Goal: Find contact information: Find contact information

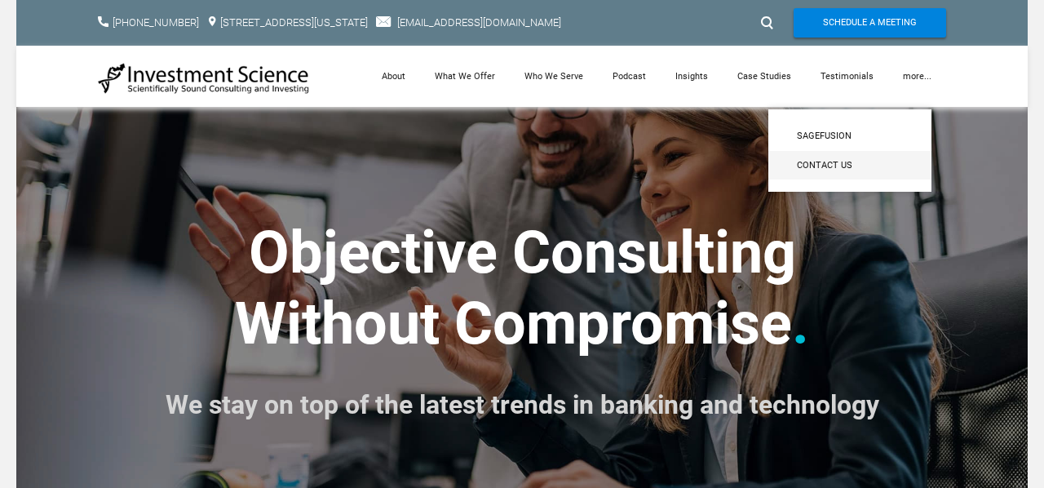
click at [840, 160] on span "Contact Us" at bounding box center [850, 165] width 106 height 15
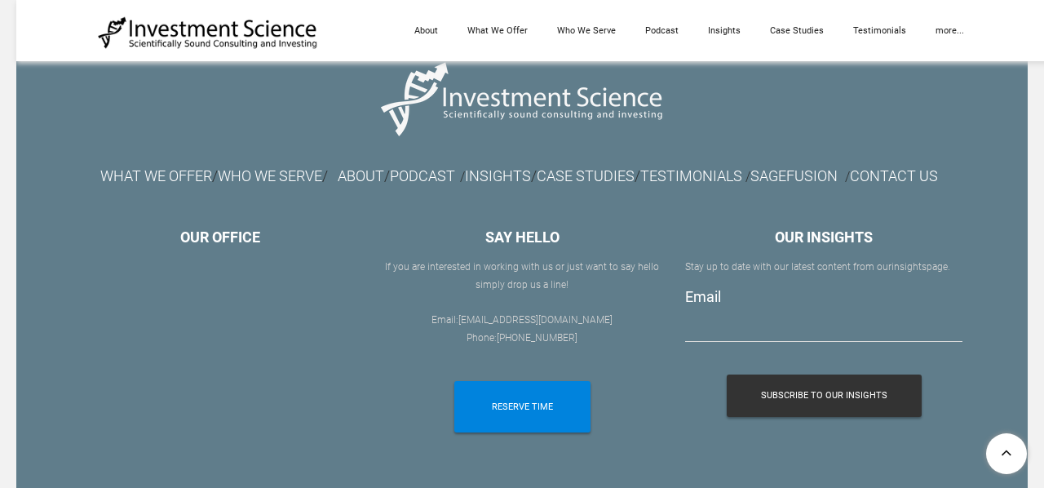
scroll to position [1855, 0]
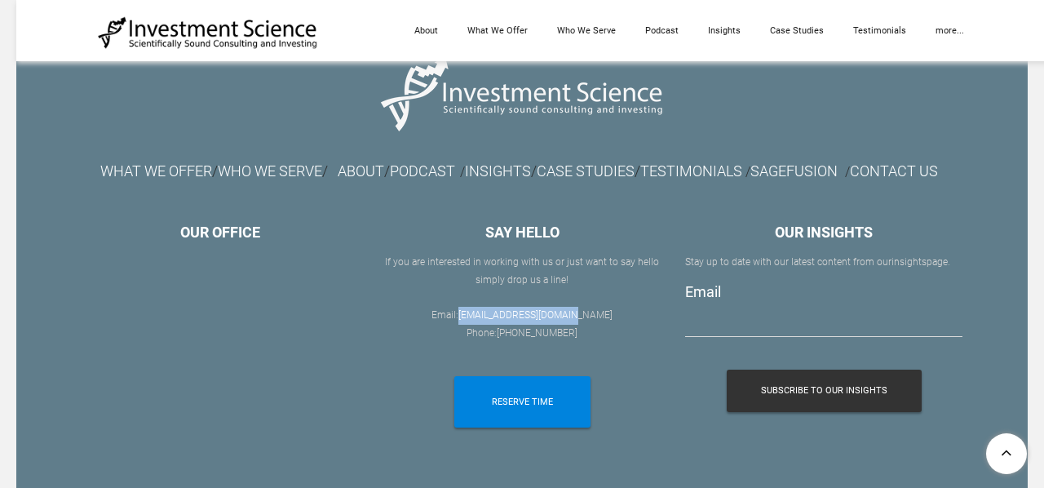
drag, startPoint x: 603, startPoint y: 332, endPoint x: 482, endPoint y: 331, distance: 120.8
click at [482, 331] on div "If you are interested in working with us or ​just want to say hello simply drop…" at bounding box center [521, 307] width 277 height 106
copy font "[EMAIL_ADDRESS][DOMAIN_NAME]"
